Goal: Task Accomplishment & Management: Use online tool/utility

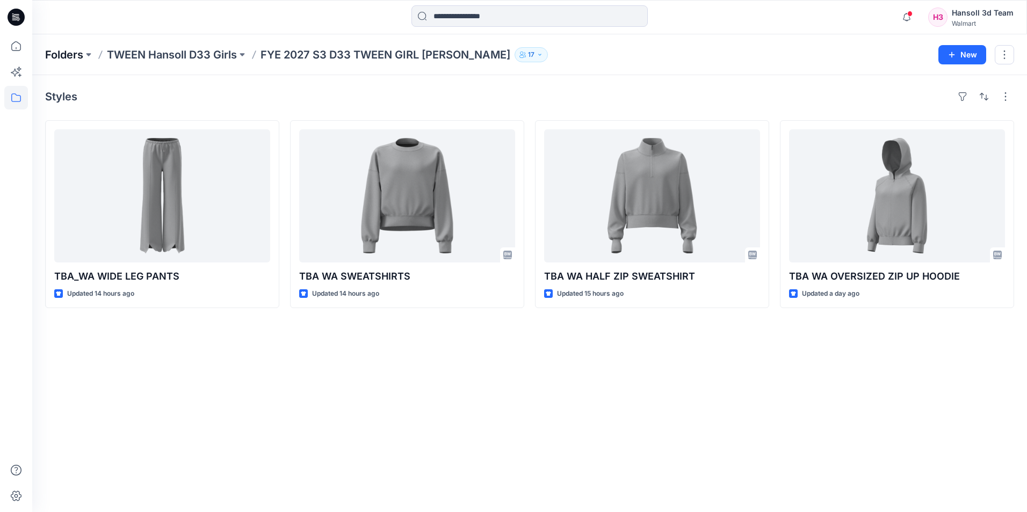
click at [65, 60] on p "Folders" at bounding box center [64, 54] width 38 height 15
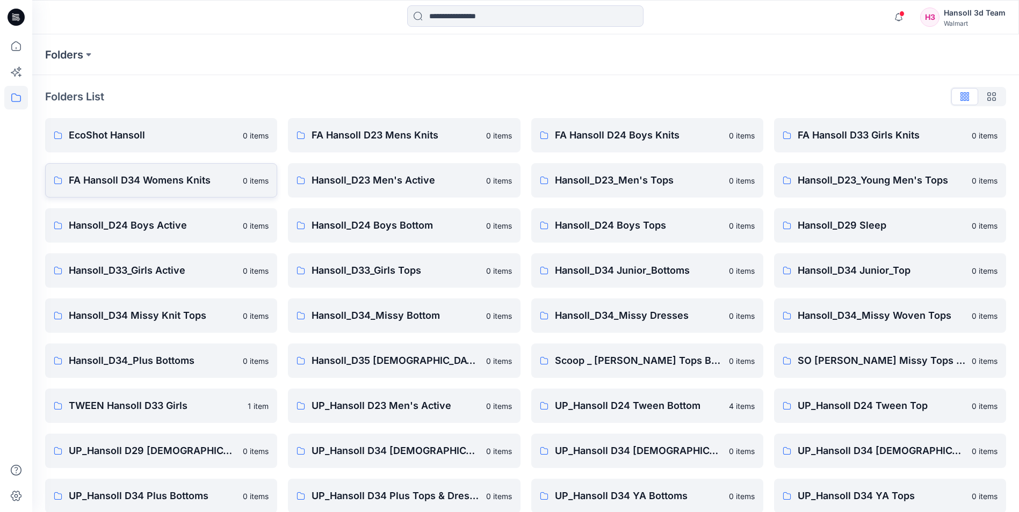
click at [164, 183] on p "FA Hansoll D34 Womens Knits" at bounding box center [153, 180] width 168 height 15
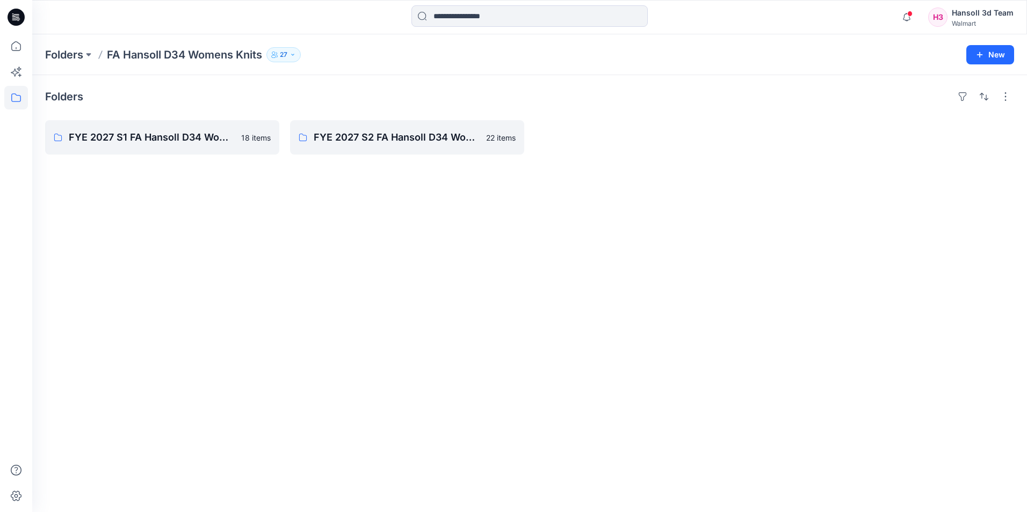
click at [268, 192] on div "Folders FYE 2027 S1 FA Hansoll D34 Womens Knits 18 items FYE 2027 S2 FA Hansoll…" at bounding box center [529, 293] width 994 height 437
drag, startPoint x: 62, startPoint y: 166, endPoint x: 70, endPoint y: 163, distance: 8.5
click at [62, 166] on div "Folders FYE 2027 S1 FA Hansoll D34 Womens Knits 18 items FYE 2027 S2 FA Hansoll…" at bounding box center [529, 293] width 994 height 437
click at [217, 136] on p "FYE 2027 S1 FA Hansoll D34 Womens Knits" at bounding box center [161, 137] width 185 height 15
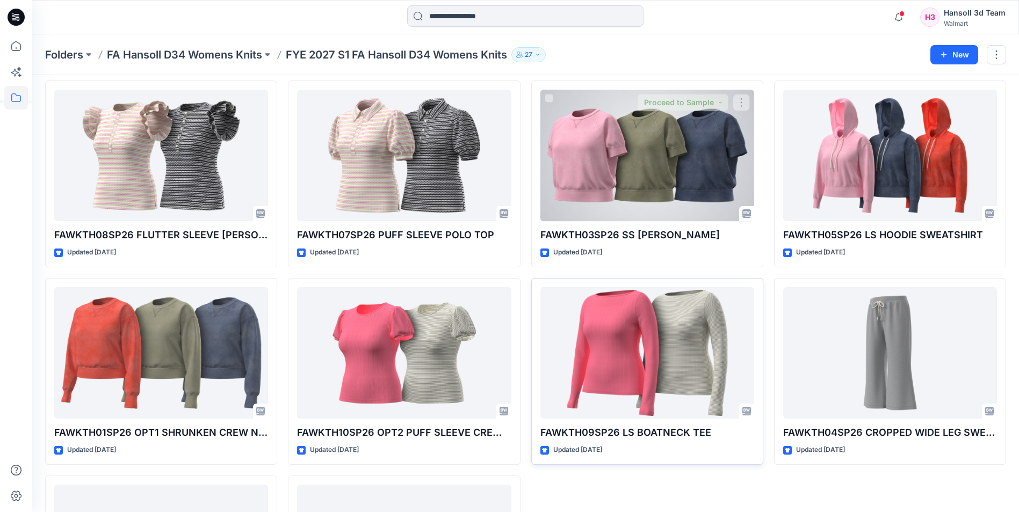
scroll to position [598, 0]
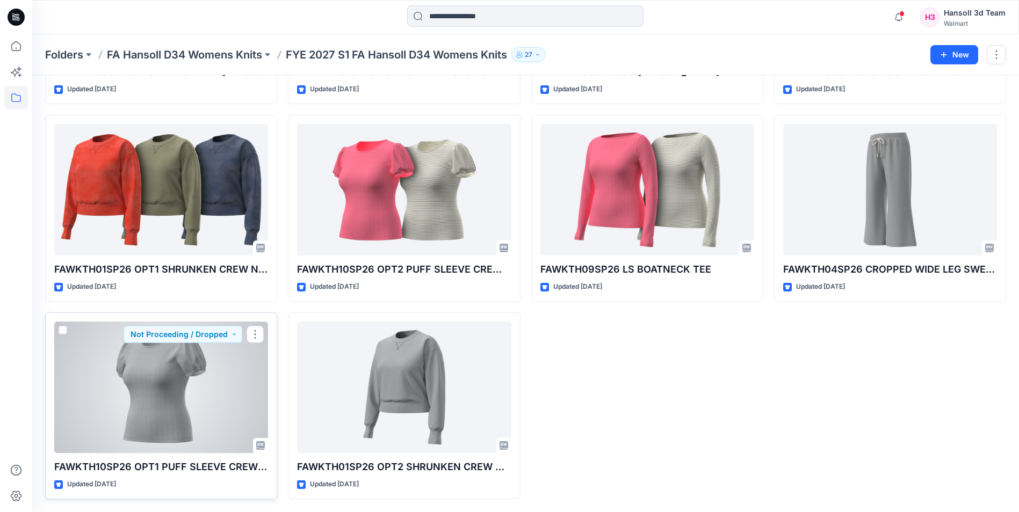
click at [142, 413] on div at bounding box center [161, 388] width 214 height 132
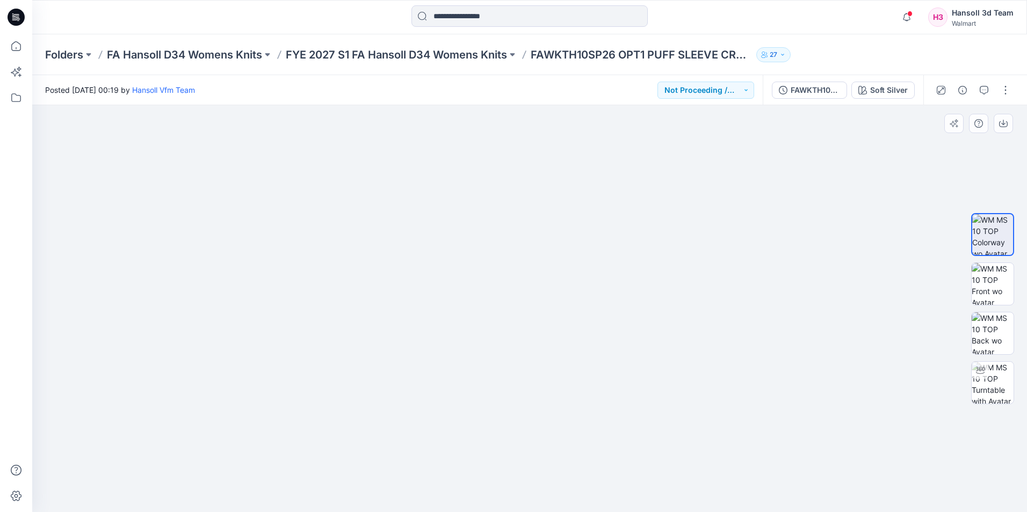
click at [567, 165] on img at bounding box center [529, 276] width 537 height 472
click at [988, 260] on div at bounding box center [992, 309] width 43 height 268
click at [991, 273] on img at bounding box center [992, 284] width 42 height 42
click at [966, 345] on div at bounding box center [992, 309] width 69 height 268
click at [980, 345] on img at bounding box center [992, 334] width 42 height 42
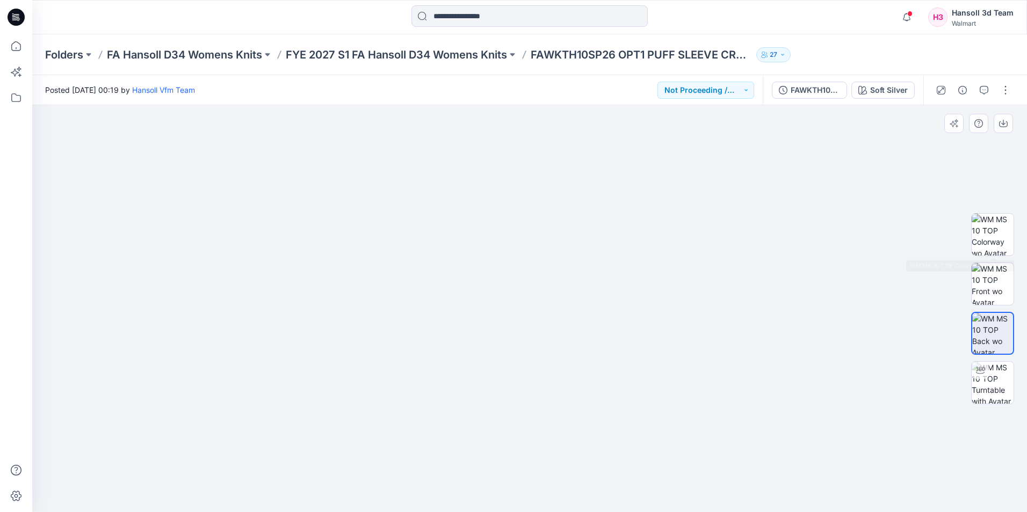
click at [1018, 243] on div at bounding box center [992, 309] width 69 height 268
click at [805, 92] on div "FAWKTH10SP26 OPT1 PUFF SLEEVE CREW TOP" at bounding box center [814, 90] width 49 height 12
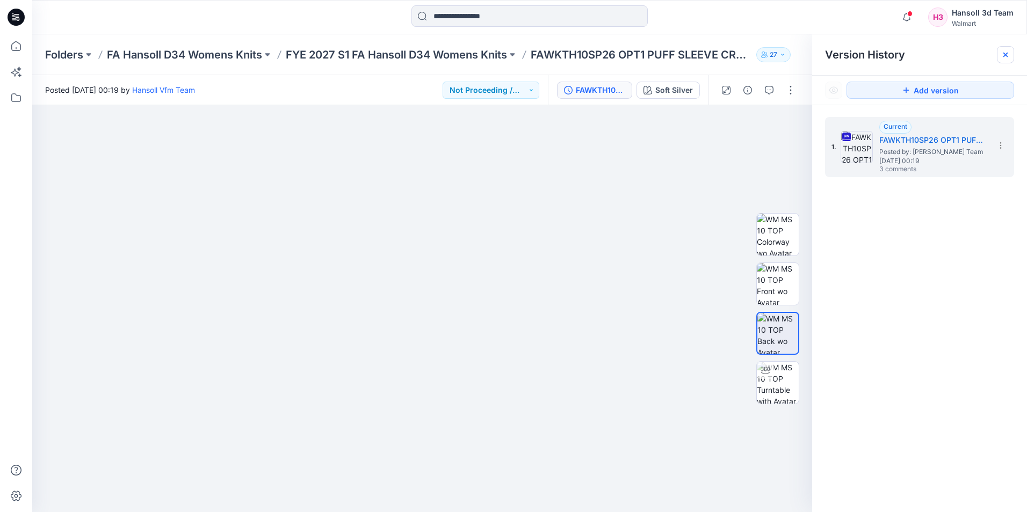
click at [1001, 52] on icon at bounding box center [1005, 54] width 9 height 9
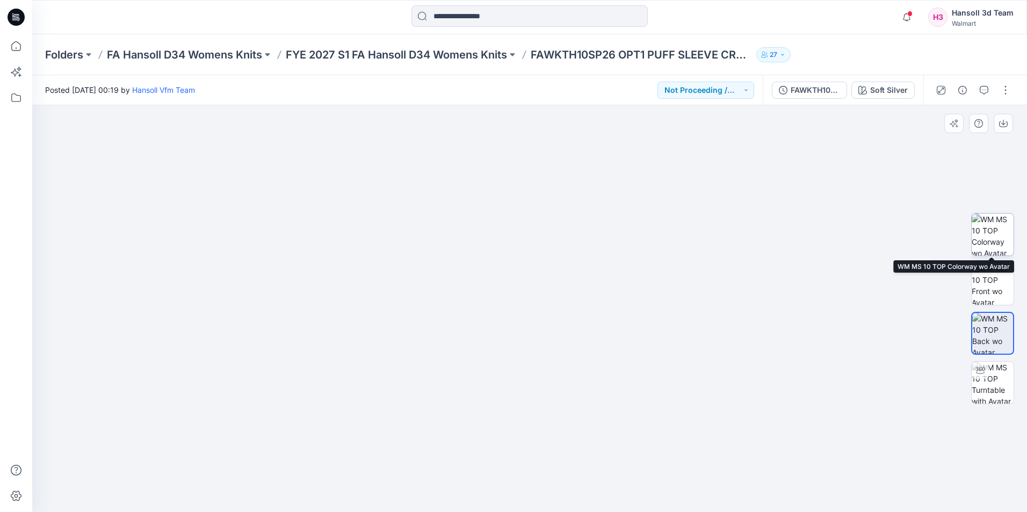
click at [990, 235] on img at bounding box center [992, 235] width 42 height 42
click at [1006, 84] on button "button" at bounding box center [1005, 90] width 17 height 17
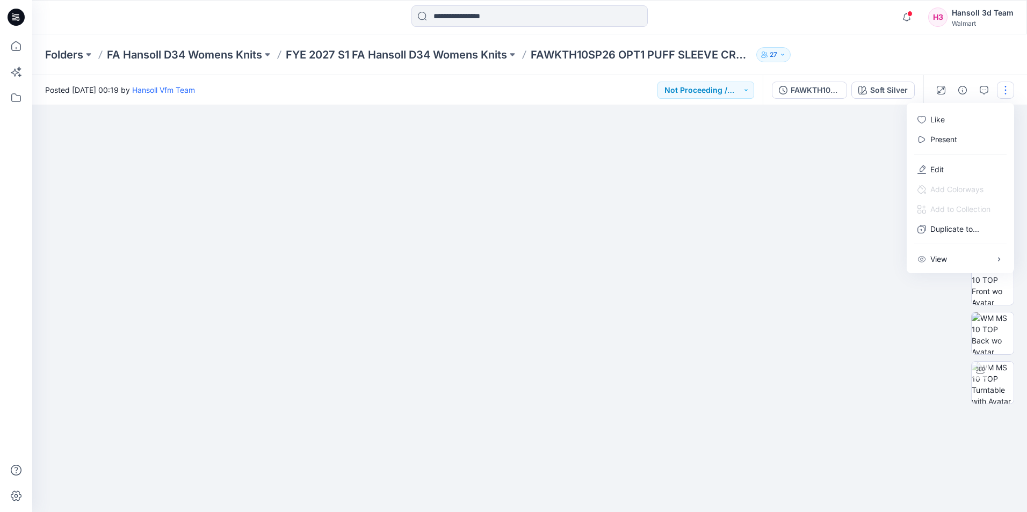
click at [1001, 91] on button "button" at bounding box center [1005, 90] width 17 height 17
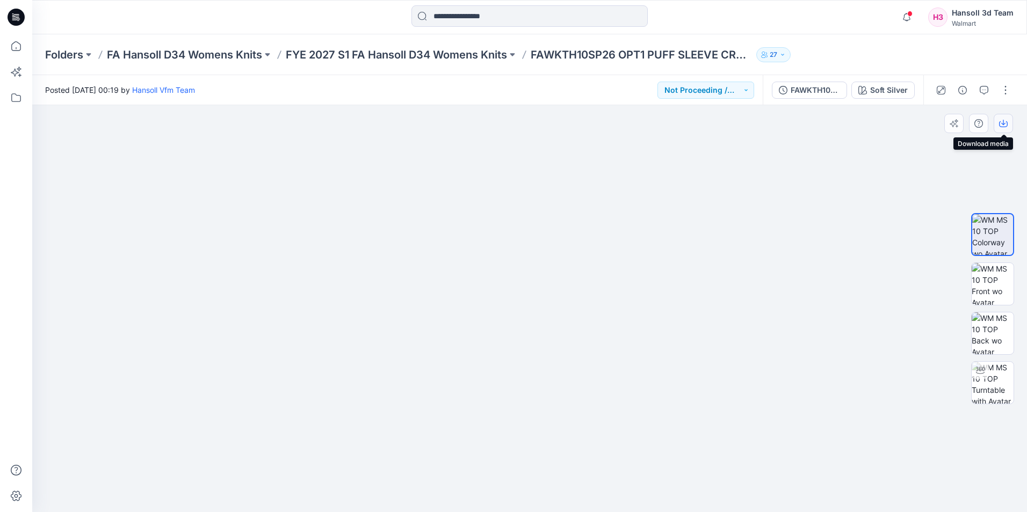
click at [1004, 125] on icon "button" at bounding box center [1003, 122] width 4 height 5
click at [783, 143] on div at bounding box center [529, 308] width 994 height 407
click at [724, 95] on button "Not Proceeding / Dropped" at bounding box center [705, 90] width 97 height 17
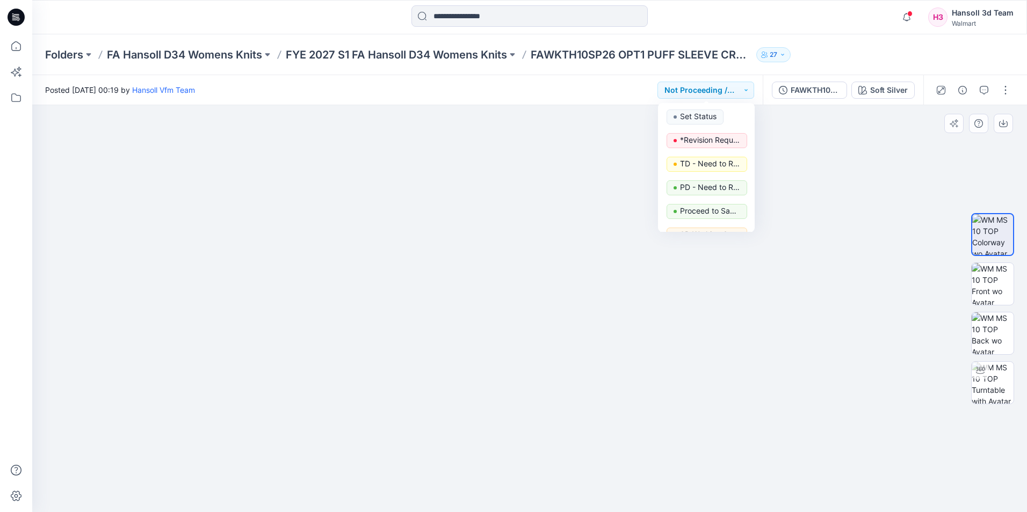
click at [858, 183] on div at bounding box center [529, 308] width 994 height 407
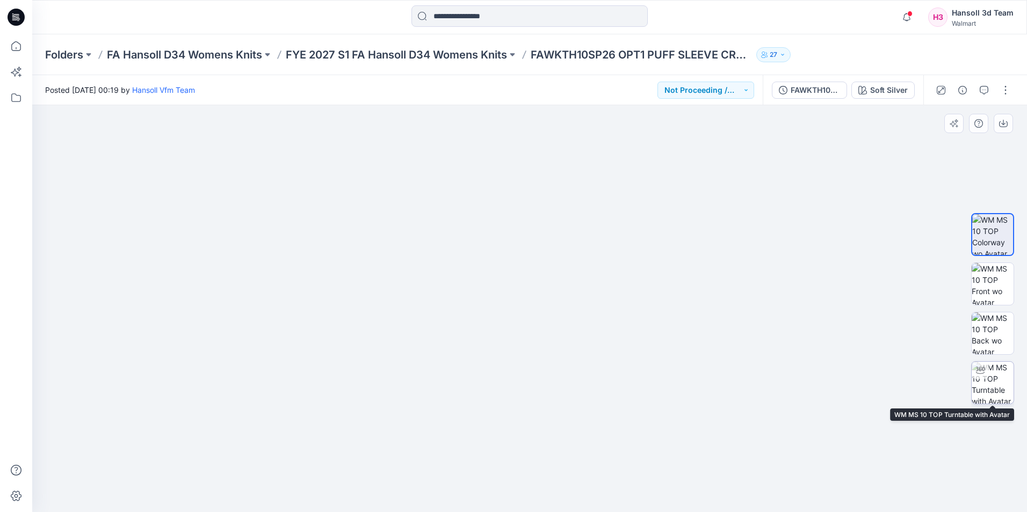
click at [990, 382] on img at bounding box center [992, 383] width 42 height 42
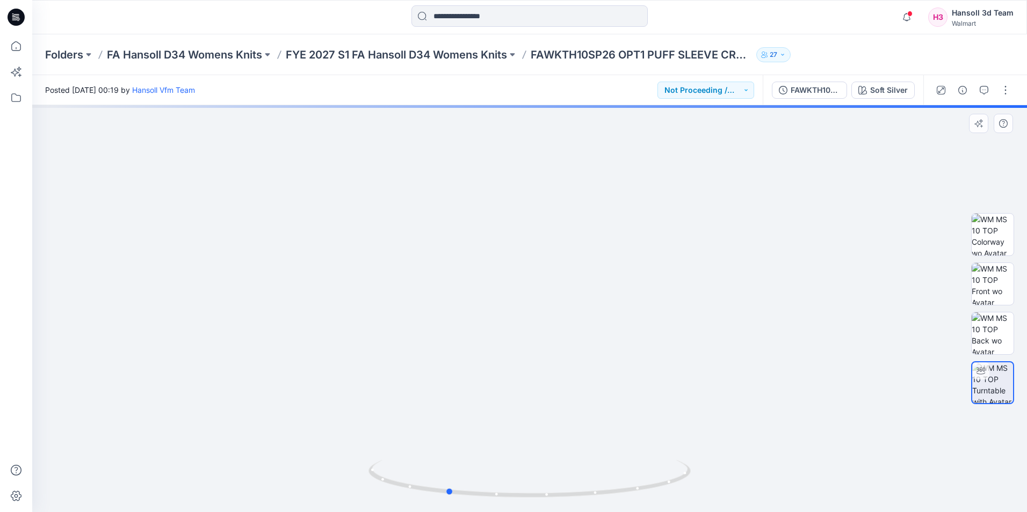
drag, startPoint x: 495, startPoint y: 266, endPoint x: 412, endPoint y: 265, distance: 82.7
click at [412, 265] on div at bounding box center [529, 308] width 994 height 407
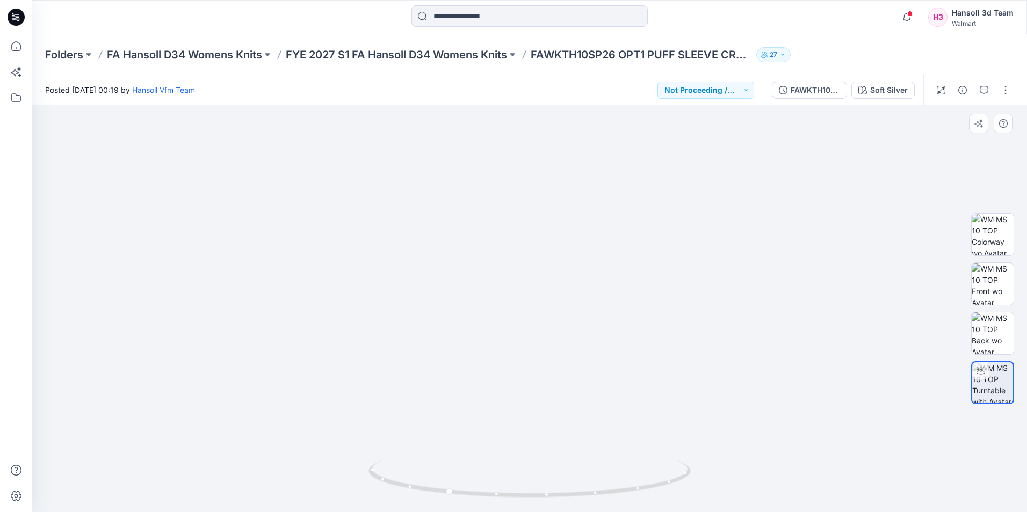
drag, startPoint x: 527, startPoint y: 258, endPoint x: 520, endPoint y: 321, distance: 63.7
click at [989, 217] on img at bounding box center [992, 235] width 42 height 42
click at [1000, 99] on div at bounding box center [972, 90] width 99 height 30
click at [1004, 95] on button "button" at bounding box center [1005, 90] width 17 height 17
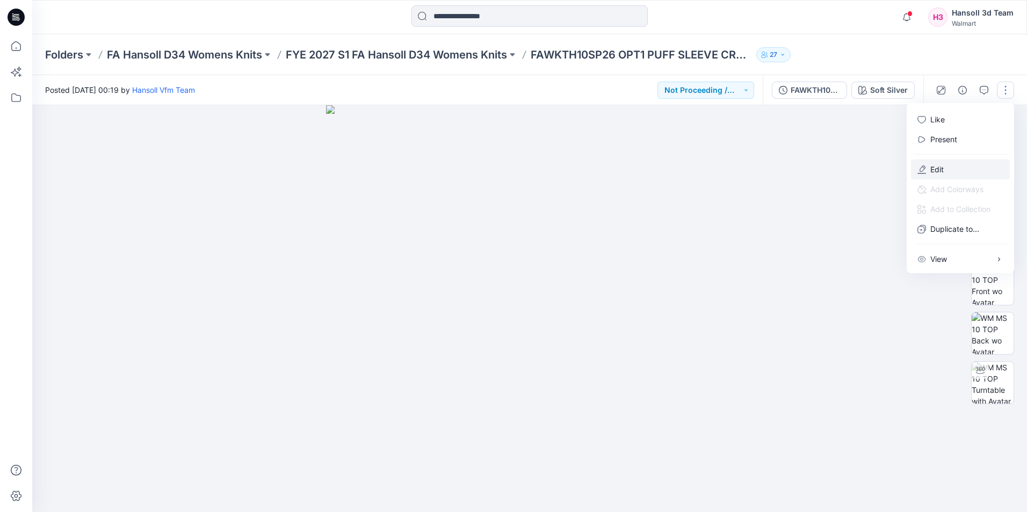
click at [935, 170] on p "Edit" at bounding box center [936, 169] width 13 height 11
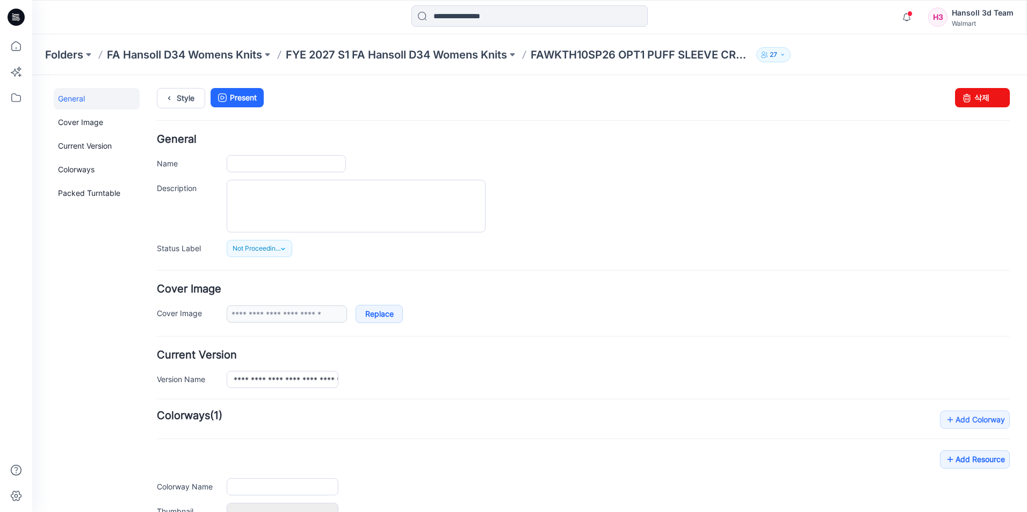
type input "**********"
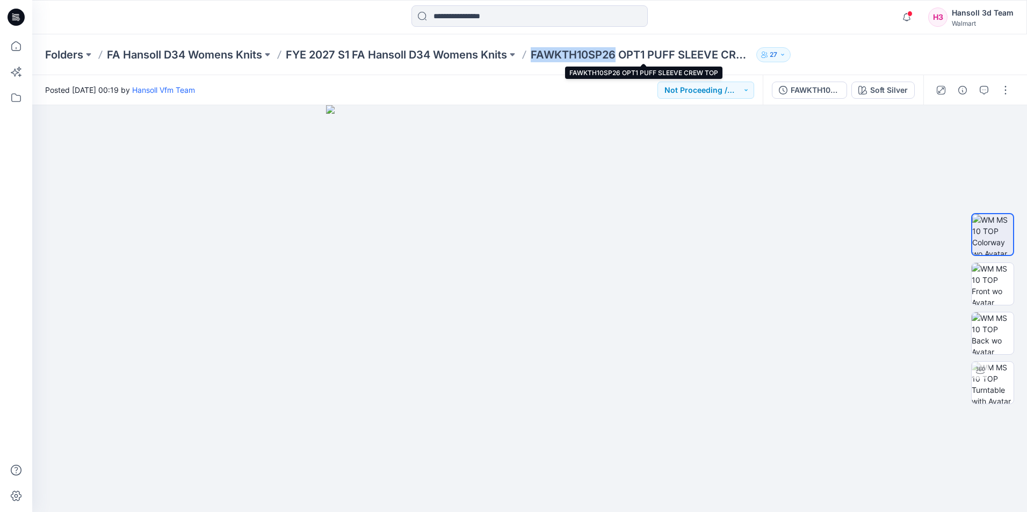
drag, startPoint x: 532, startPoint y: 66, endPoint x: 619, endPoint y: 61, distance: 86.6
click at [619, 61] on div "Folders FA Hansoll D34 Womens Knits FYE 2027 S1 FA Hansoll D34 Womens Knits FAW…" at bounding box center [529, 54] width 994 height 41
copy p "FAWKTH10SP26"
